Goal: Task Accomplishment & Management: Complete application form

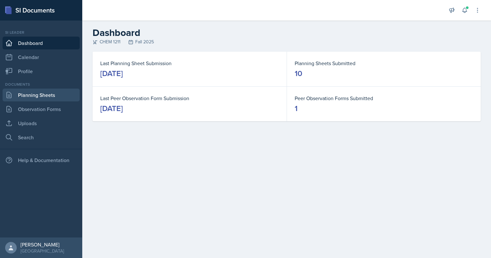
click at [29, 97] on link "Planning Sheets" at bounding box center [41, 95] width 77 height 13
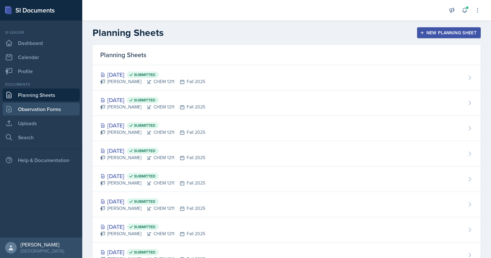
click at [51, 107] on link "Observation Forms" at bounding box center [41, 109] width 77 height 13
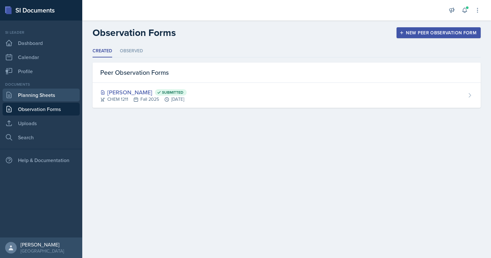
click at [46, 98] on link "Planning Sheets" at bounding box center [41, 95] width 77 height 13
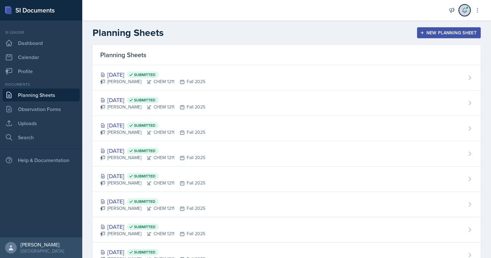
click at [468, 10] on button at bounding box center [465, 10] width 12 height 12
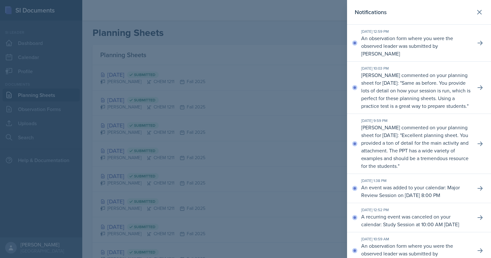
click at [484, 12] on header "Notifications" at bounding box center [419, 12] width 144 height 25
click at [477, 12] on icon at bounding box center [479, 12] width 8 height 8
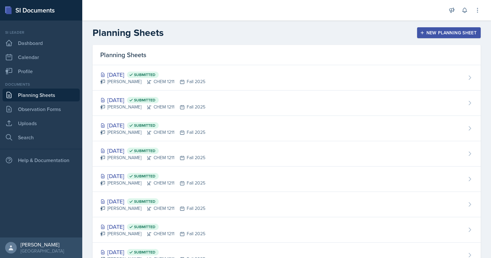
click at [443, 33] on div "New Planning Sheet" at bounding box center [448, 32] width 55 height 5
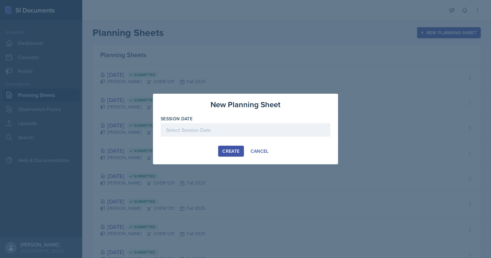
click at [306, 131] on div at bounding box center [246, 129] width 170 height 13
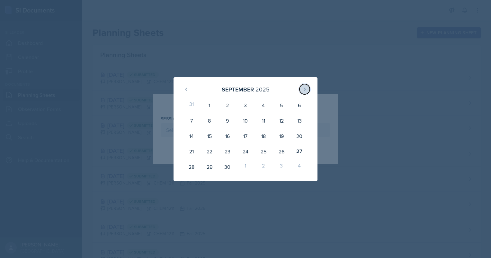
click at [307, 87] on button at bounding box center [304, 89] width 10 height 10
click at [246, 101] on div "1" at bounding box center [245, 105] width 18 height 15
type input "[DATE]"
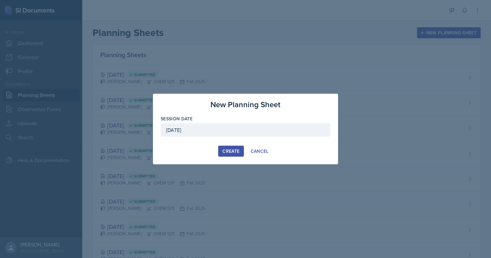
click at [235, 152] on div "Create" at bounding box center [230, 151] width 17 height 5
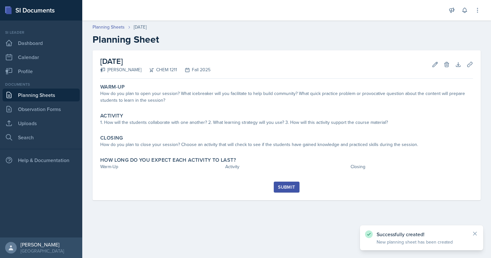
click at [46, 102] on div "Documents Planning Sheets Observation Forms Uploads Search" at bounding box center [41, 113] width 77 height 62
click at [39, 94] on link "Planning Sheets" at bounding box center [41, 95] width 77 height 13
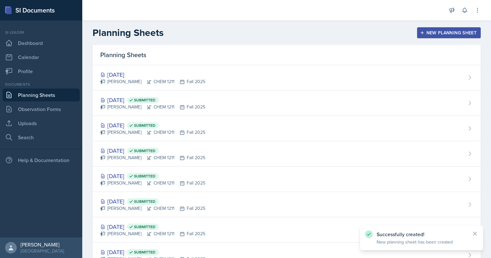
click at [435, 37] on button "New Planning Sheet" at bounding box center [449, 32] width 64 height 11
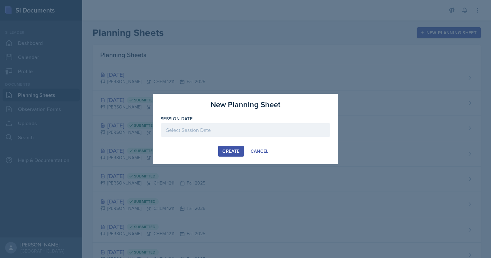
click at [258, 131] on div at bounding box center [246, 129] width 170 height 13
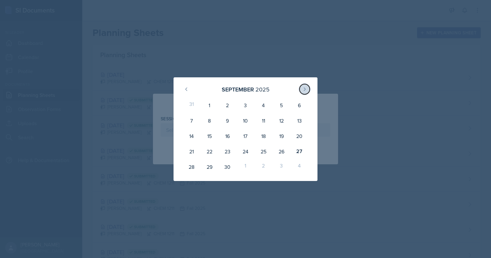
click at [305, 85] on button at bounding box center [304, 89] width 10 height 10
click at [287, 106] on div "3" at bounding box center [281, 105] width 18 height 15
type input "[DATE]"
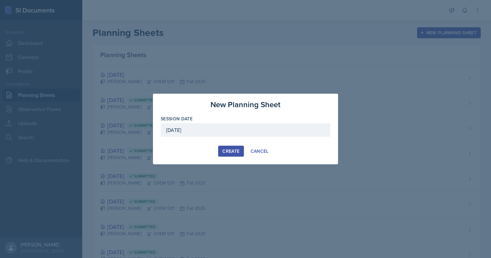
click at [234, 153] on div "Create" at bounding box center [230, 151] width 17 height 5
